Goal: Check status: Check status

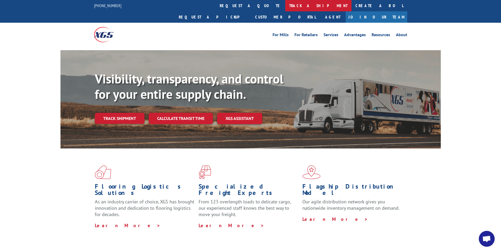
click at [285, 7] on link "track a shipment" at bounding box center [318, 5] width 66 height 11
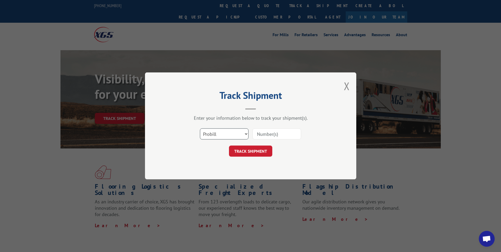
click at [227, 133] on select "Select category... Probill BOL PO" at bounding box center [224, 134] width 49 height 11
select select "bol"
click at [200, 129] on select "Select category... Probill BOL PO" at bounding box center [224, 134] width 49 height 11
click at [274, 138] on input at bounding box center [276, 134] width 49 height 11
type input "2835588"
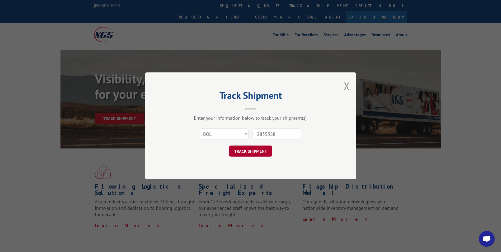
click at [257, 150] on button "TRACK SHIPMENT" at bounding box center [250, 151] width 43 height 11
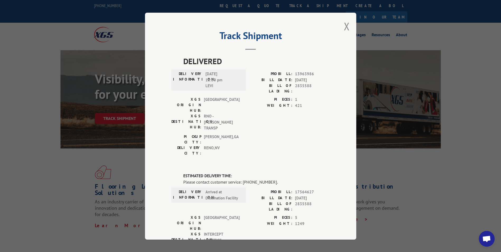
click at [301, 189] on span "17564627" at bounding box center [312, 192] width 35 height 6
drag, startPoint x: 301, startPoint y: 161, endPoint x: 299, endPoint y: 167, distance: 6.3
click at [299, 195] on span "[DATE]" at bounding box center [312, 198] width 35 height 6
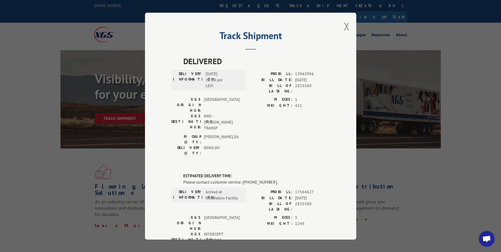
click at [299, 195] on span "[DATE]" at bounding box center [312, 198] width 35 height 6
drag, startPoint x: 299, startPoint y: 167, endPoint x: 299, endPoint y: 175, distance: 8.5
click at [299, 201] on span "2835588" at bounding box center [312, 206] width 35 height 11
click at [321, 220] on span "1249" at bounding box center [312, 223] width 35 height 6
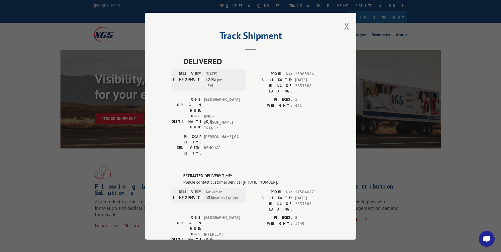
click at [243, 179] on div "Please contact customer service: [PHONE_NUMBER]." at bounding box center [256, 182] width 147 height 6
drag, startPoint x: 243, startPoint y: 150, endPoint x: 244, endPoint y: 154, distance: 3.8
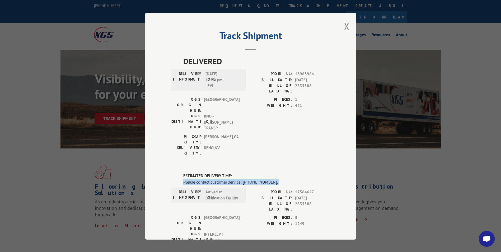
click at [244, 179] on div "Please contact customer service: [PHONE_NUMBER]." at bounding box center [256, 182] width 147 height 6
click at [268, 179] on div "Please contact customer service: [PHONE_NUMBER]." at bounding box center [256, 182] width 147 height 6
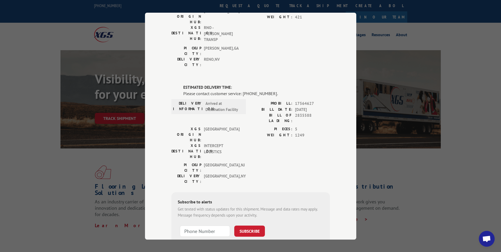
drag, startPoint x: 180, startPoint y: 145, endPoint x: 320, endPoint y: 224, distance: 160.7
click at [320, 224] on div "Track Shipment DELIVERED DELIVERY INFORMATION: [DATE] 12:00 pm [PERSON_NAME]: 1…" at bounding box center [250, 126] width 211 height 227
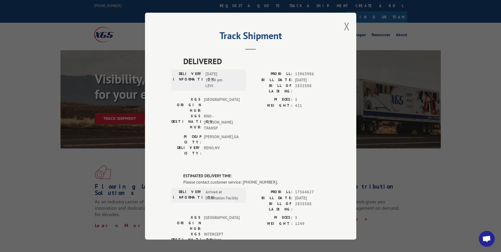
click at [215, 189] on span "Arrived at Destination Facility" at bounding box center [223, 195] width 36 height 12
drag, startPoint x: 215, startPoint y: 168, endPoint x: 210, endPoint y: 148, distance: 21.5
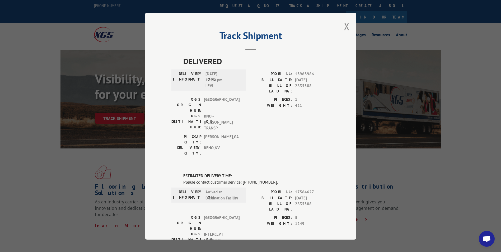
click at [211, 173] on label "ESTIMATED DELIVERY TIME:" at bounding box center [256, 176] width 147 height 6
click at [207, 179] on div "Please contact customer service: [PHONE_NUMBER]." at bounding box center [256, 182] width 147 height 6
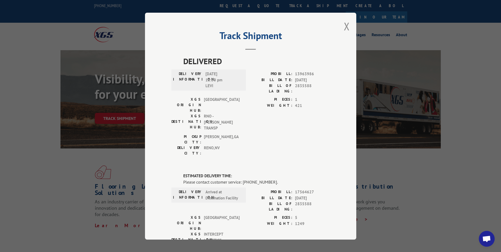
drag, startPoint x: 207, startPoint y: 150, endPoint x: 235, endPoint y: 176, distance: 38.5
click at [228, 189] on div "DELIVERY INFORMATION: Arrived at Destination Facility" at bounding box center [208, 202] width 74 height 26
click at [289, 215] on label "PIECES:" at bounding box center [272, 218] width 42 height 6
click at [183, 173] on label "ESTIMATED DELIVERY TIME:" at bounding box center [256, 176] width 147 height 6
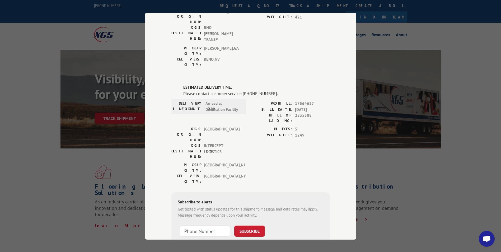
drag, startPoint x: 181, startPoint y: 144, endPoint x: 319, endPoint y: 238, distance: 166.7
click at [319, 238] on div "Track Shipment DELIVERED DELIVERY INFORMATION: [DATE] 12:00 pm [PERSON_NAME]: 1…" at bounding box center [250, 126] width 211 height 227
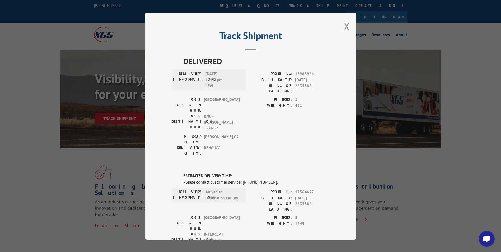
click at [224, 189] on span "Arrived at Destination Facility" at bounding box center [223, 195] width 36 height 12
click at [230, 189] on div "DELIVERY INFORMATION: Arrived at Destination Facility" at bounding box center [208, 202] width 74 height 26
click at [222, 179] on div "Please contact customer service: [PHONE_NUMBER]." at bounding box center [256, 182] width 147 height 6
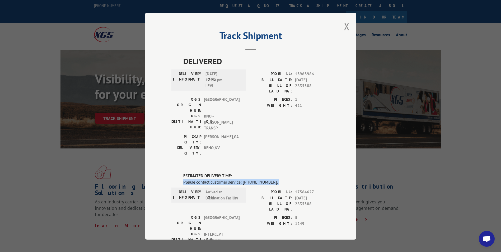
click at [222, 179] on div "Please contact customer service: [PHONE_NUMBER]." at bounding box center [256, 182] width 147 height 6
drag, startPoint x: 222, startPoint y: 150, endPoint x: 206, endPoint y: 142, distance: 17.7
click at [206, 142] on div "DELIVERED DELIVERY INFORMATION: [DATE] 12:00 pm [PERSON_NAME]: 13963986 BILL DA…" at bounding box center [250, 211] width 158 height 312
click at [206, 173] on label "ESTIMATED DELIVERY TIME:" at bounding box center [256, 176] width 147 height 6
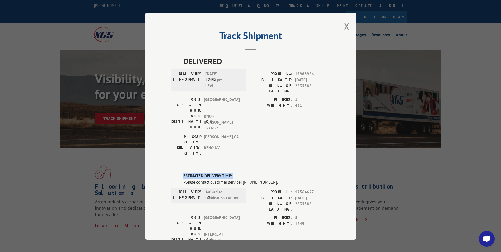
click at [206, 173] on label "ESTIMATED DELIVERY TIME:" at bounding box center [256, 176] width 147 height 6
drag, startPoint x: 206, startPoint y: 144, endPoint x: 206, endPoint y: 152, distance: 7.7
click at [206, 179] on div "Please contact customer service: [PHONE_NUMBER]." at bounding box center [256, 182] width 147 height 6
click at [281, 179] on div "Please contact customer service: [PHONE_NUMBER]." at bounding box center [256, 182] width 147 height 6
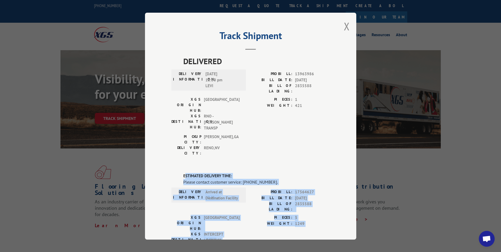
drag, startPoint x: 182, startPoint y: 143, endPoint x: 278, endPoint y: 225, distance: 126.6
drag, startPoint x: 278, startPoint y: 225, endPoint x: 203, endPoint y: 169, distance: 94.1
click at [207, 189] on span "Arrived at Destination Facility" at bounding box center [223, 195] width 36 height 12
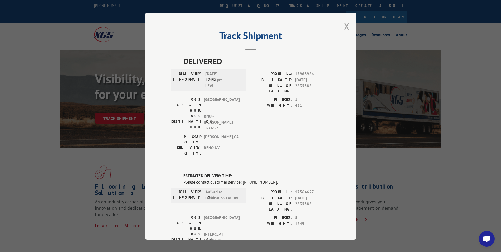
click at [344, 29] on button "Close modal" at bounding box center [347, 26] width 6 height 14
